Goal: Communication & Community: Share content

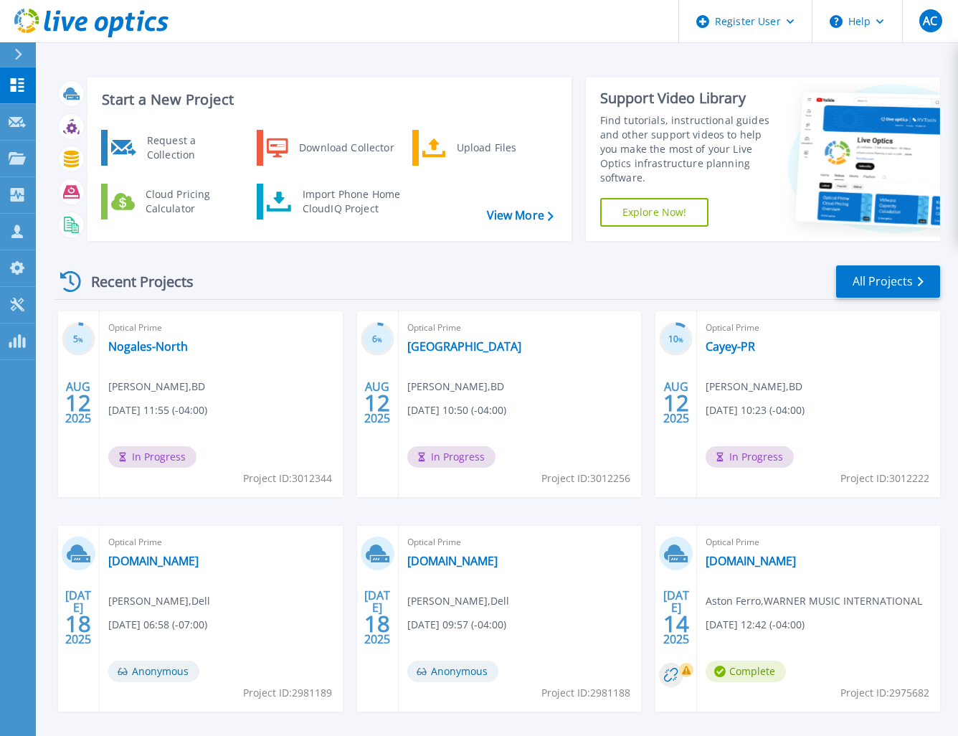
click at [19, 454] on div "Dashboard Dashboard Request Capture Request Capture Projects Projects Search Pr…" at bounding box center [18, 402] width 36 height 670
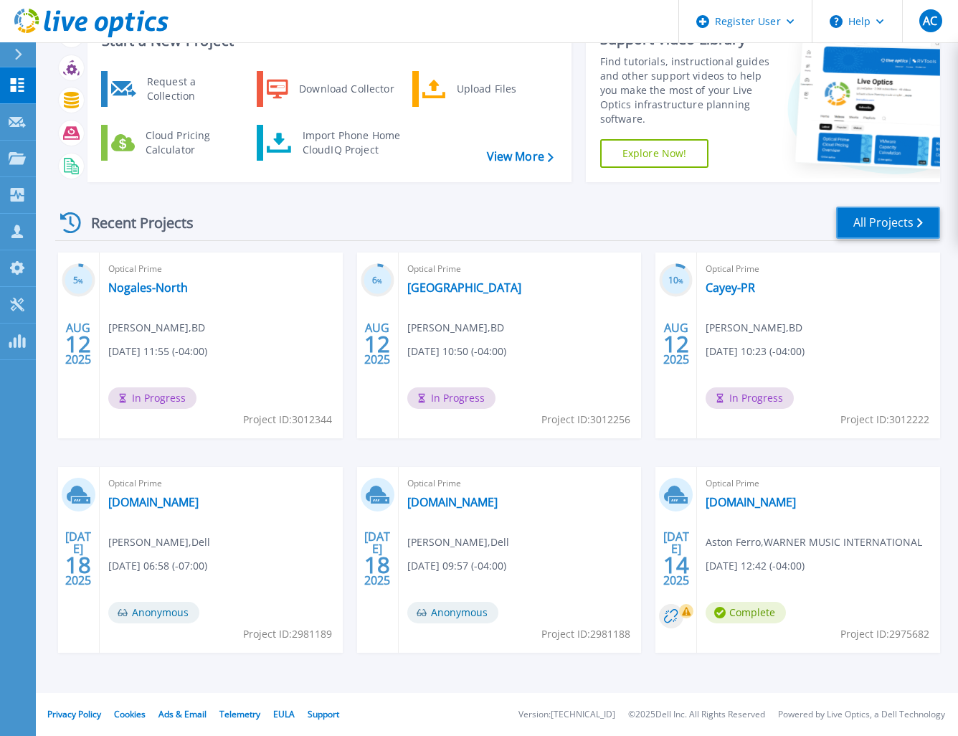
click at [859, 220] on link "All Projects" at bounding box center [888, 223] width 104 height 32
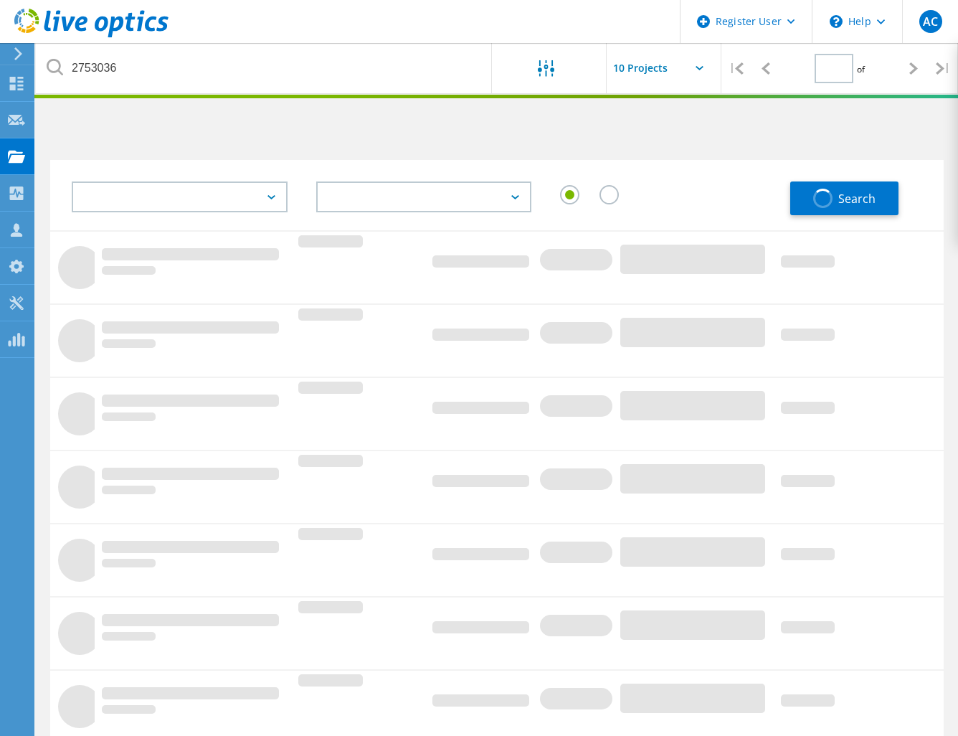
type input "1"
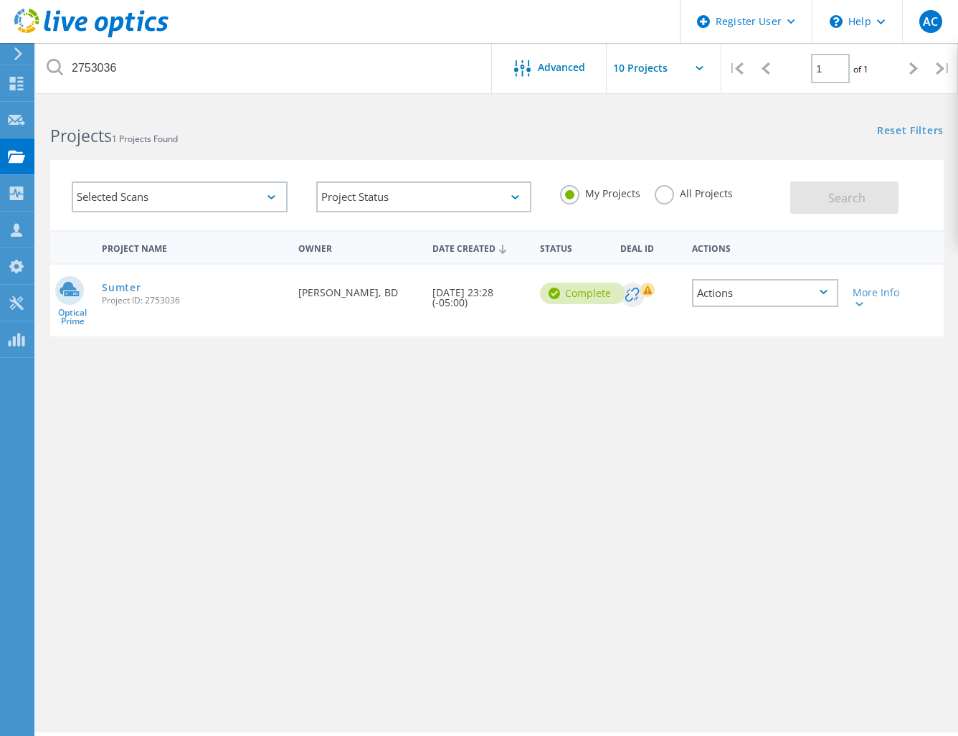
click at [820, 296] on div "Actions" at bounding box center [765, 293] width 146 height 28
click at [814, 296] on div "Share" at bounding box center [764, 304] width 143 height 22
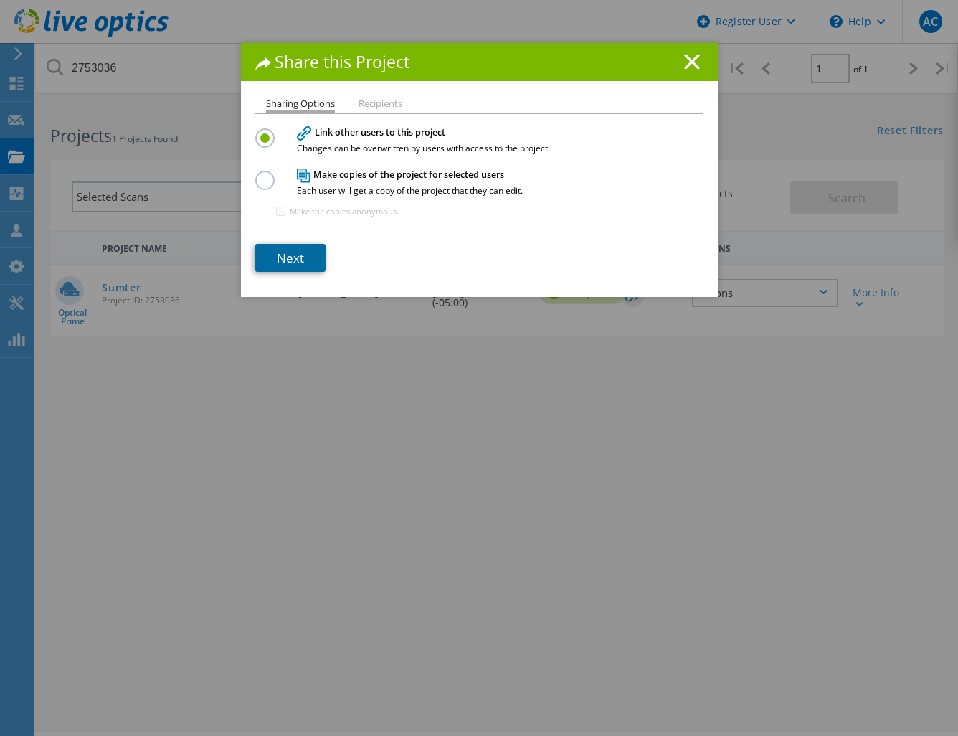
click at [290, 250] on link "Next" at bounding box center [290, 258] width 70 height 28
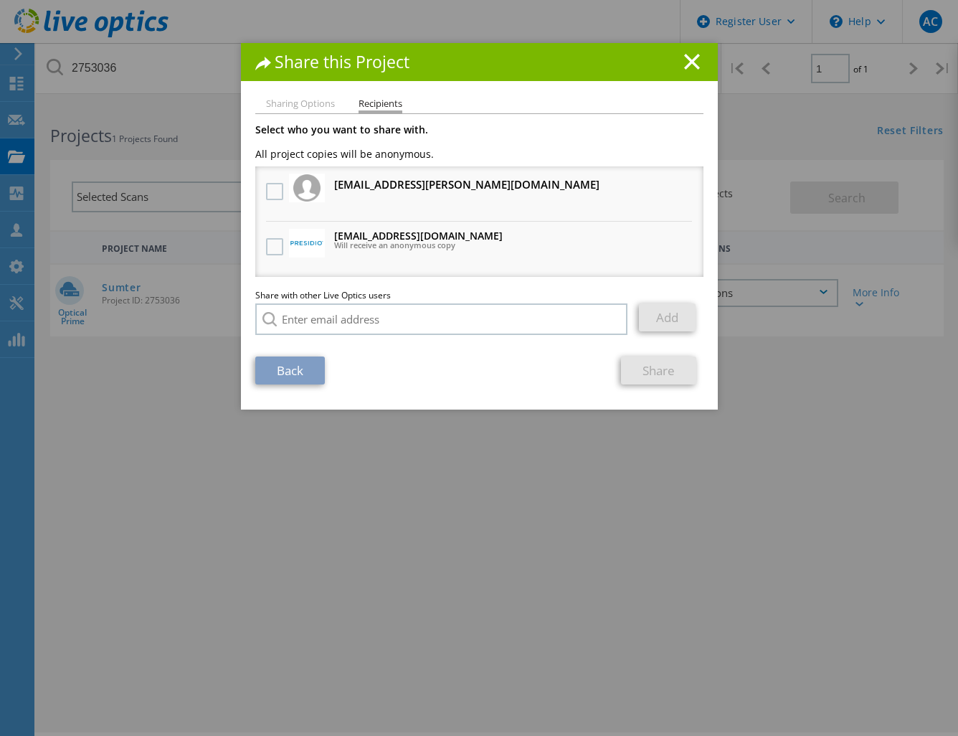
scroll to position [39, 0]
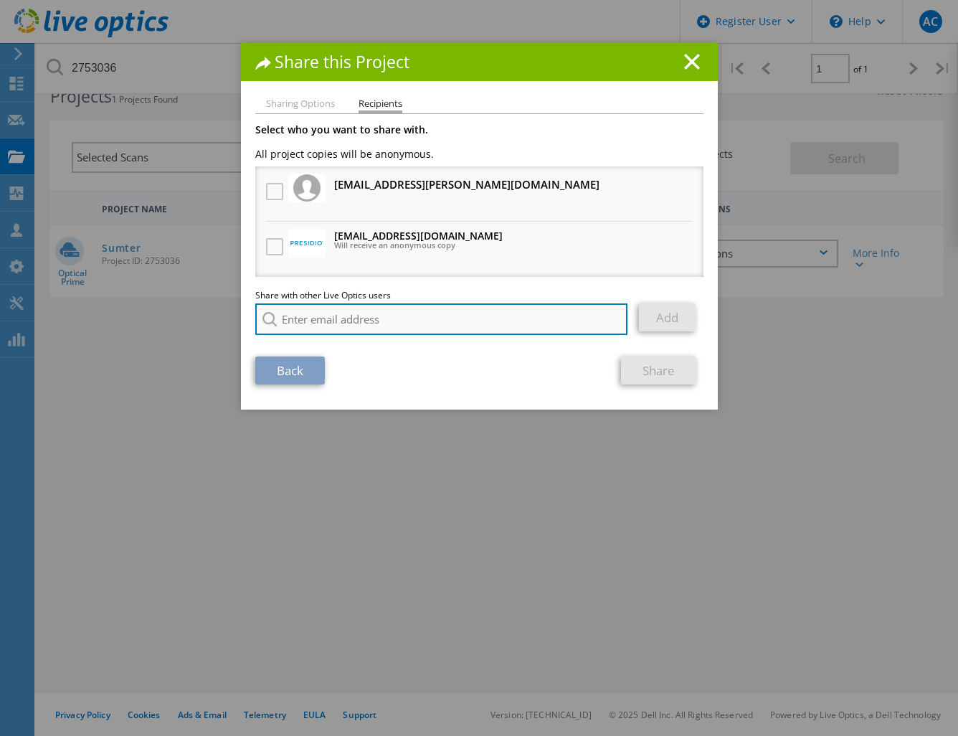
click at [317, 318] on input "search" at bounding box center [441, 319] width 373 height 32
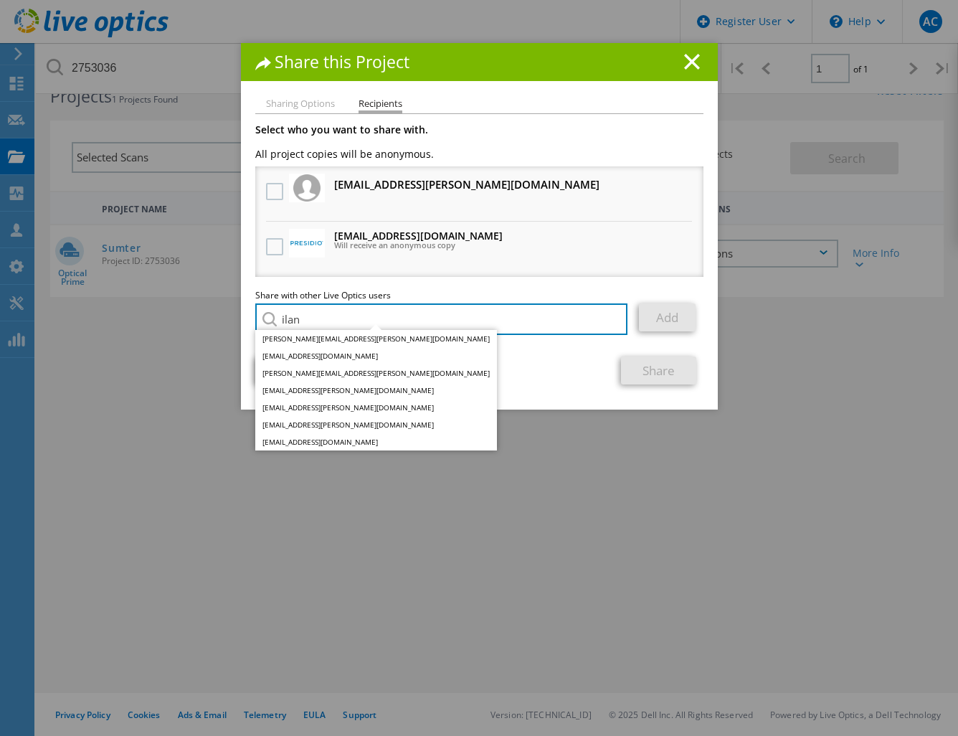
type input "ilan"
click at [635, 538] on div "Share this Project Sharing Options Recipients Link other users to this project …" at bounding box center [479, 389] width 958 height 693
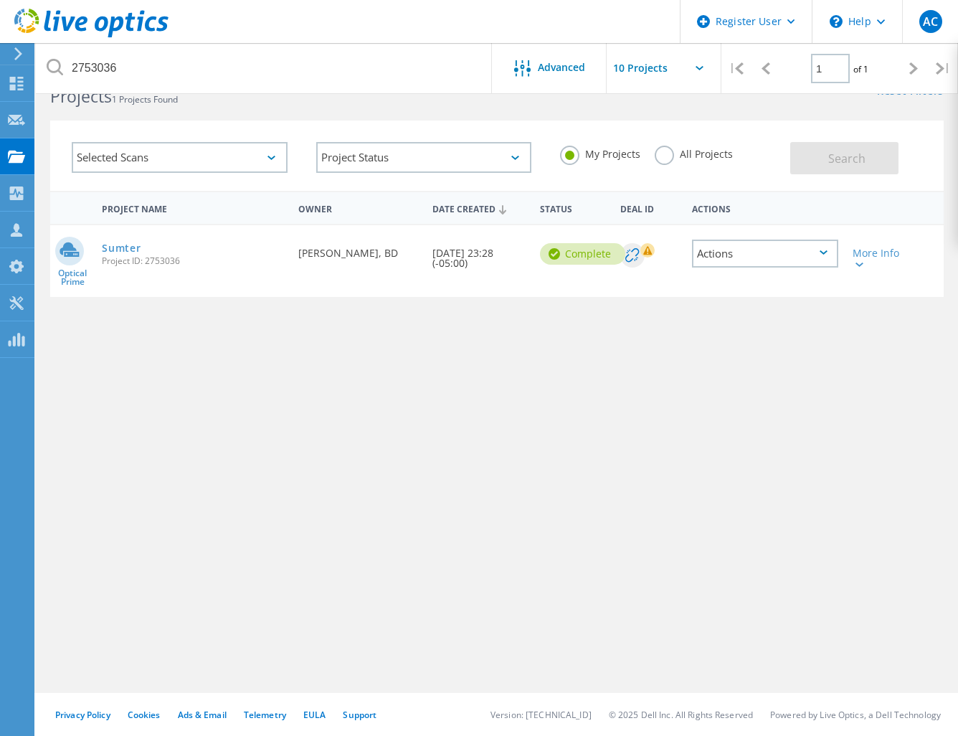
click at [760, 262] on div "Actions" at bounding box center [765, 254] width 146 height 28
click at [749, 267] on div "Share" at bounding box center [764, 265] width 143 height 22
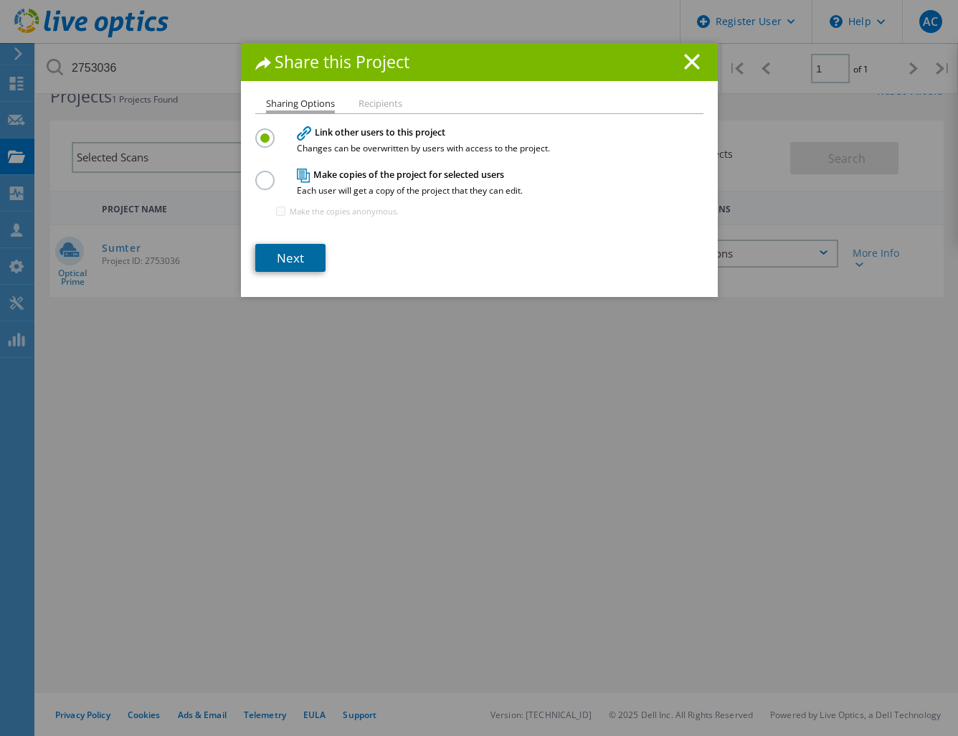
click at [302, 262] on link "Next" at bounding box center [290, 258] width 70 height 28
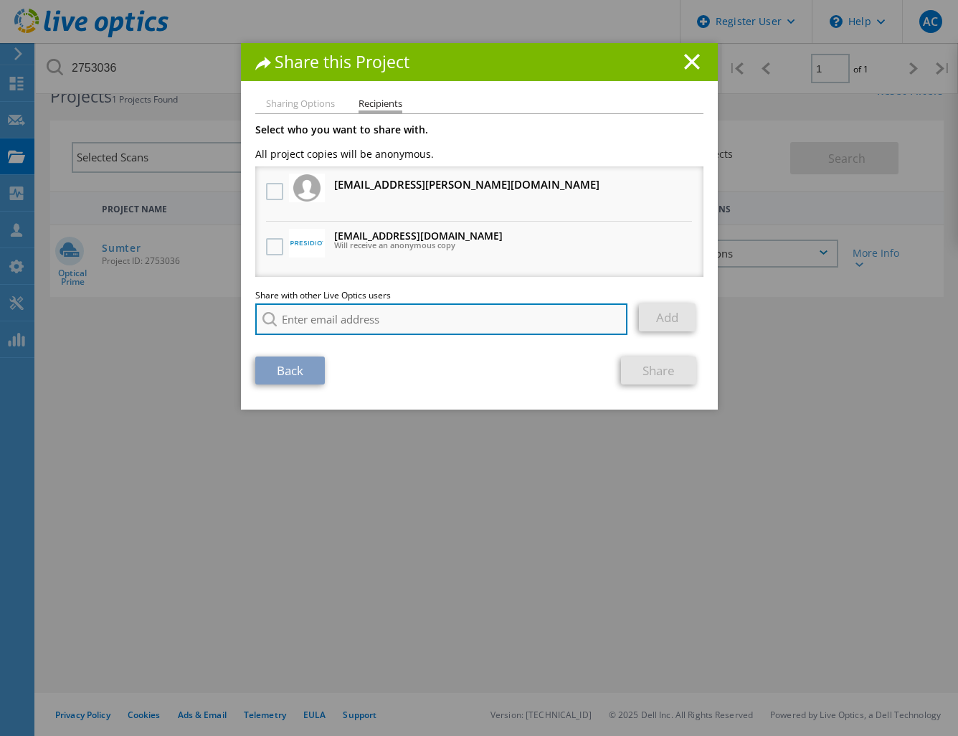
click at [390, 309] on input "search" at bounding box center [441, 319] width 373 height 32
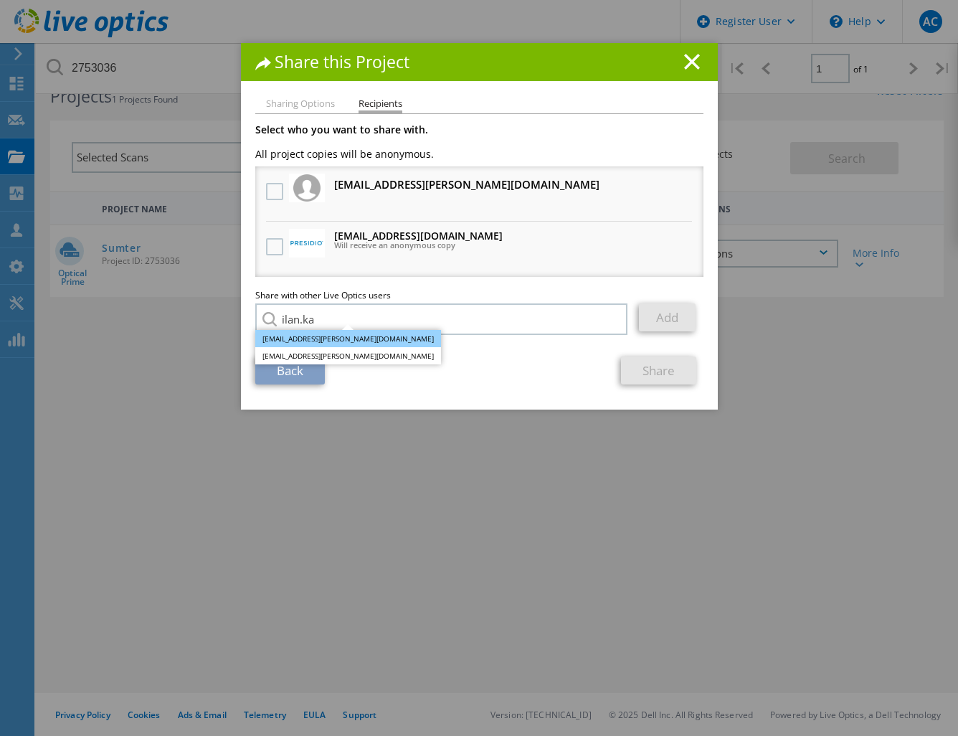
click at [343, 338] on li "Ilan.Kabilan@Dell.com" at bounding box center [348, 338] width 186 height 17
type input "Ilan.Kabilan@Dell.com"
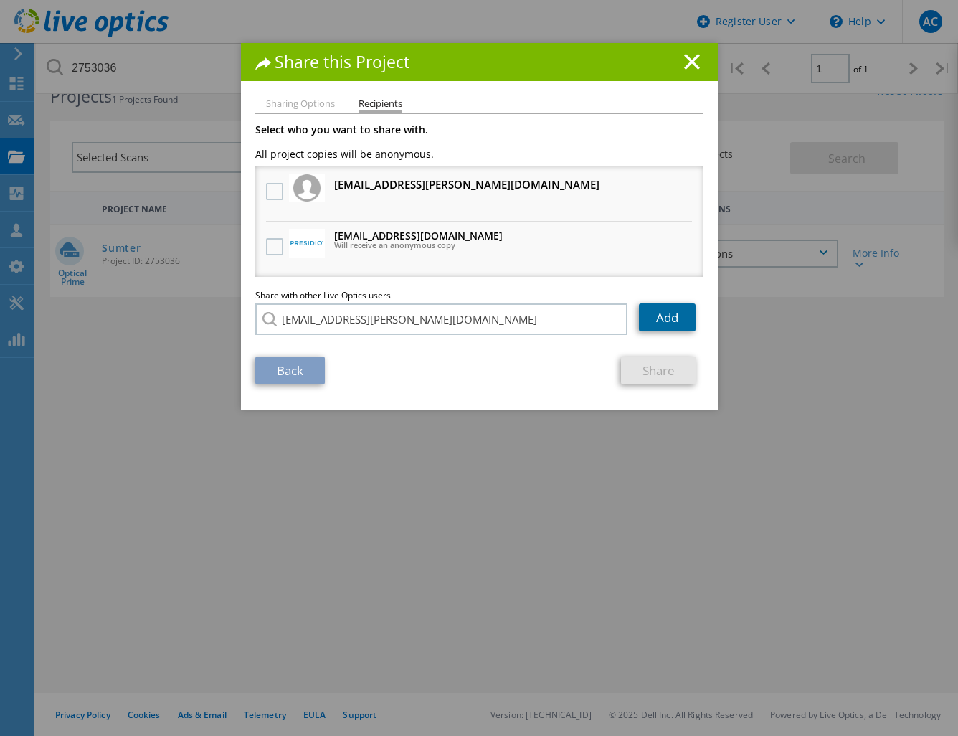
click at [656, 325] on link "Add" at bounding box center [667, 317] width 57 height 28
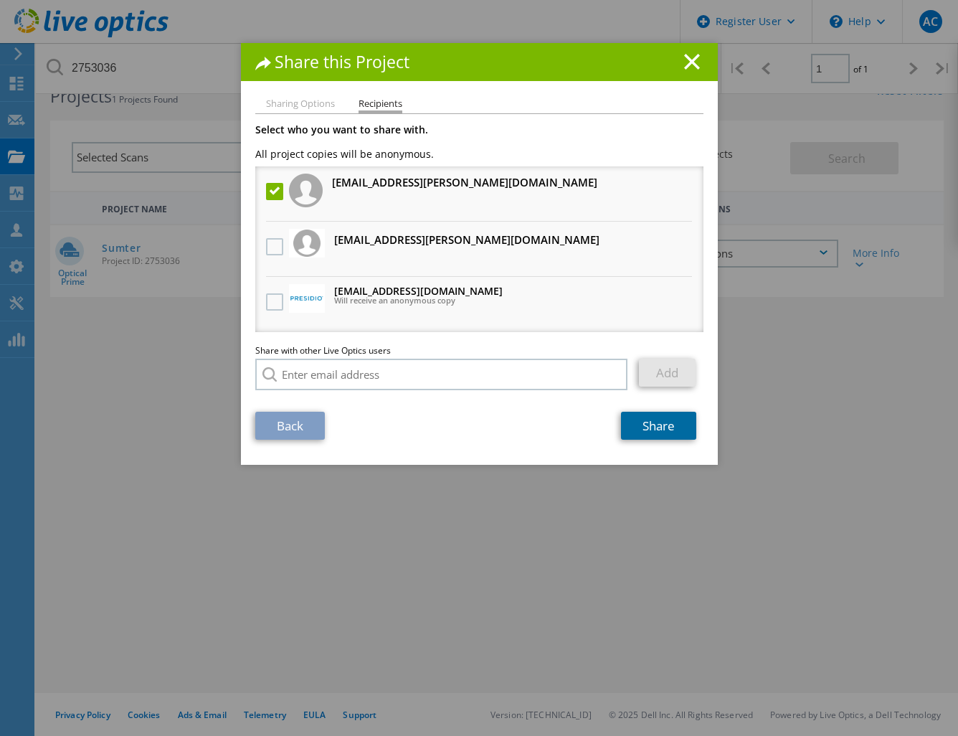
click at [626, 431] on link "Share" at bounding box center [658, 426] width 75 height 28
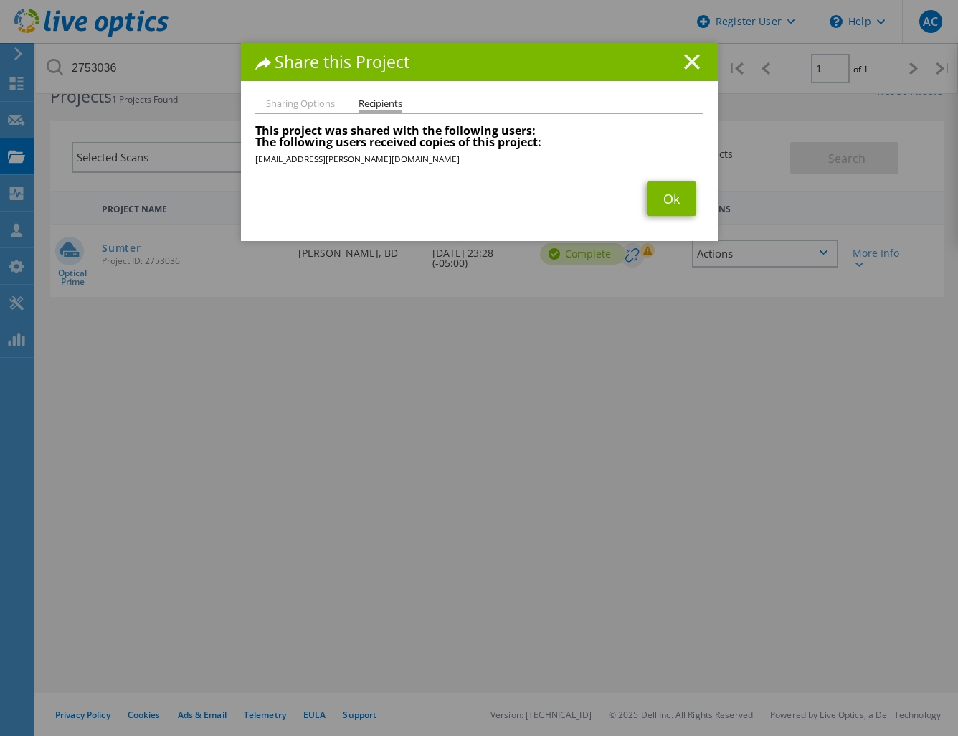
click at [692, 61] on icon at bounding box center [692, 62] width 16 height 16
